Goal: Task Accomplishment & Management: Manage account settings

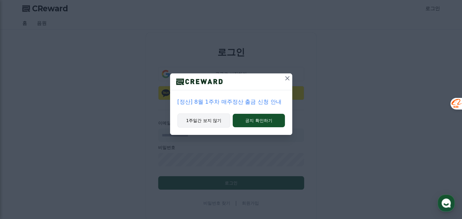
type input "**********"
click at [219, 118] on button "1주일간 보지 않기" at bounding box center [203, 120] width 53 height 14
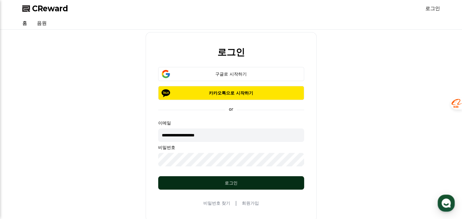
click at [232, 187] on button "로그인" at bounding box center [231, 182] width 146 height 13
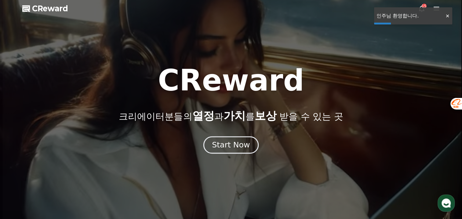
click at [228, 146] on div "Start Now" at bounding box center [231, 145] width 38 height 10
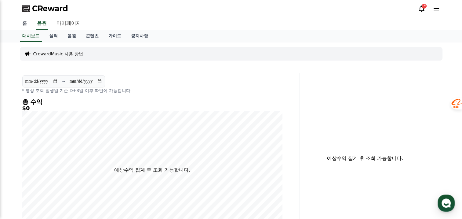
click at [31, 24] on link "홈" at bounding box center [24, 23] width 15 height 13
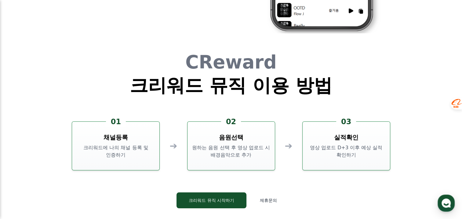
scroll to position [1619, 0]
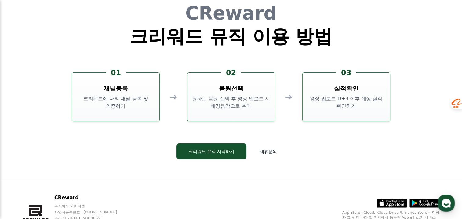
click at [200, 148] on button "크리워드 뮤직 시작하기" at bounding box center [212, 151] width 70 height 16
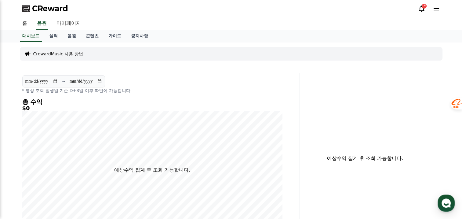
click at [423, 7] on div "15" at bounding box center [424, 6] width 5 height 5
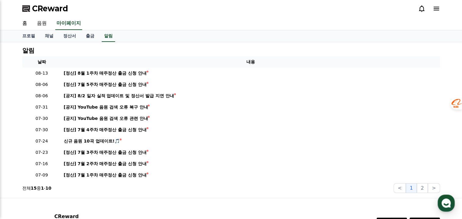
click at [423, 7] on icon at bounding box center [421, 8] width 5 height 6
click at [33, 32] on link "프로필" at bounding box center [28, 36] width 23 height 12
select select "**********"
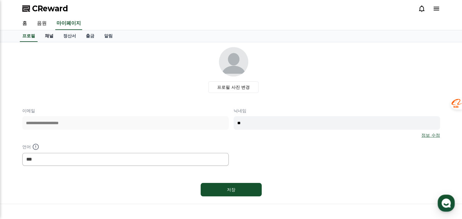
click at [51, 37] on link "채널" at bounding box center [49, 36] width 18 height 12
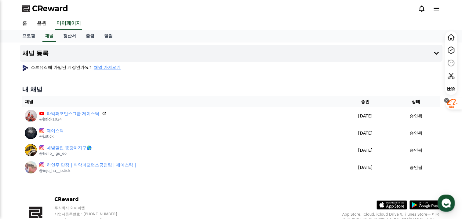
click at [445, 98] on div at bounding box center [446, 100] width 5 height 5
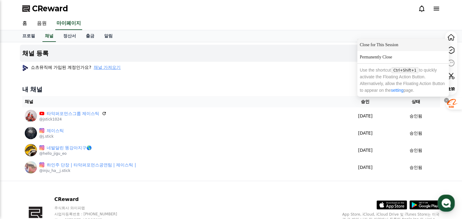
click at [387, 45] on div "Close for This Session" at bounding box center [403, 45] width 92 height 12
